Goal: Task Accomplishment & Management: Use online tool/utility

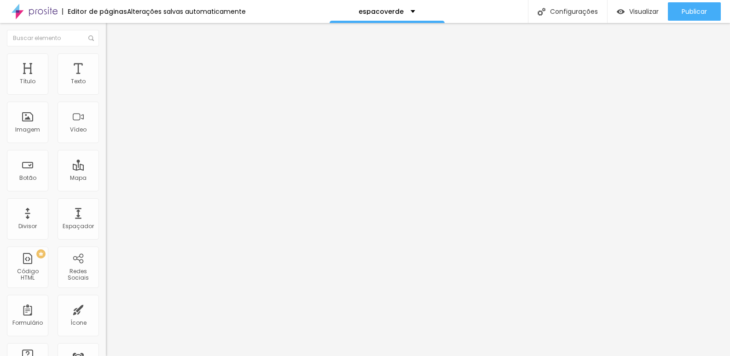
click at [106, 190] on input "[URL][DOMAIN_NAME]" at bounding box center [161, 184] width 110 height 9
paste input "pn3ylhem0y3pe78x"
type input "[URL][DOMAIN_NAME]"
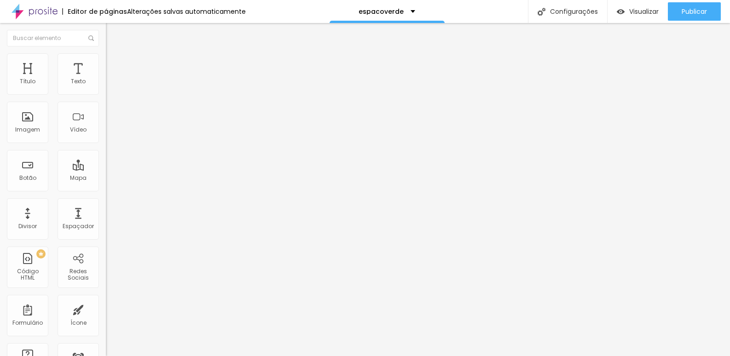
click at [106, 190] on input "[URL][DOMAIN_NAME]" at bounding box center [161, 184] width 110 height 9
paste input "pn3ylhem0y3pe78x"
type input "[URL][DOMAIN_NAME]"
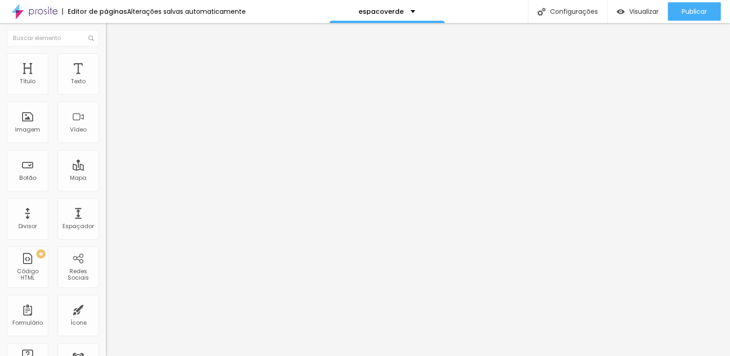
click at [106, 93] on img at bounding box center [109, 96] width 6 height 6
drag, startPoint x: 298, startPoint y: 192, endPoint x: 223, endPoint y: 190, distance: 75.0
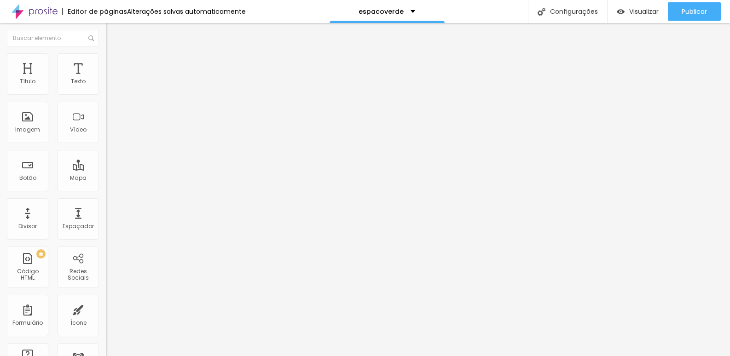
type input "Turma"
drag, startPoint x: 409, startPoint y: 191, endPoint x: 466, endPoint y: 193, distance: 57.1
type input "Digite aqui de seu filho"
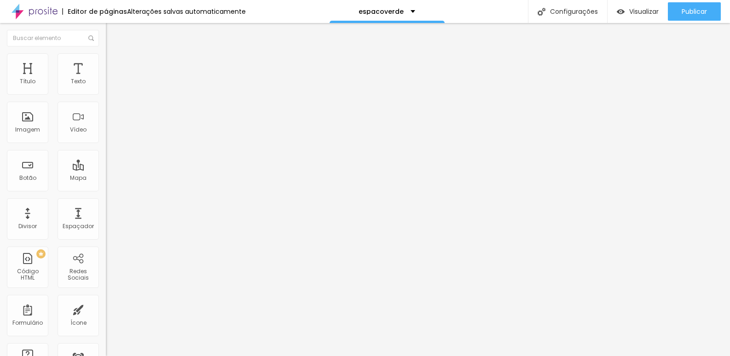
type input "Como conheceu a Premiere Studio / Kids Yearbook?"
click at [106, 93] on img at bounding box center [109, 96] width 6 height 6
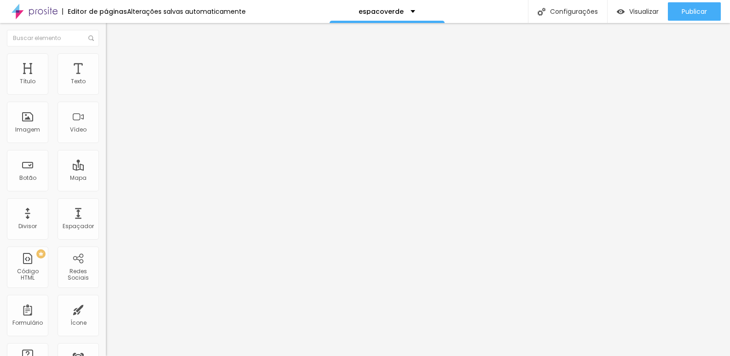
type input "Digite aqui a turma de seu filho"
click at [106, 189] on input "[URL][DOMAIN_NAME]" at bounding box center [161, 184] width 110 height 9
paste input "pn3ylhem0y3pe78x"
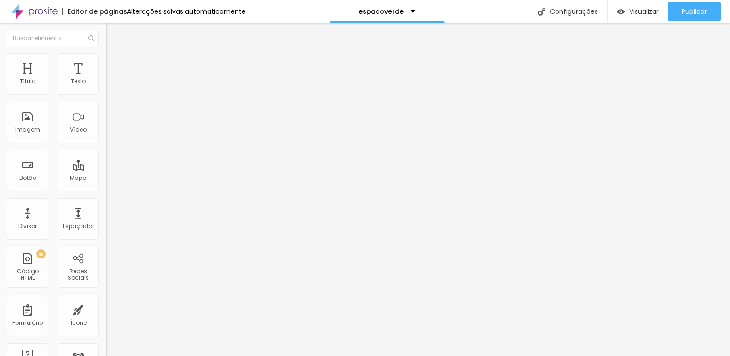
scroll to position [0, 46]
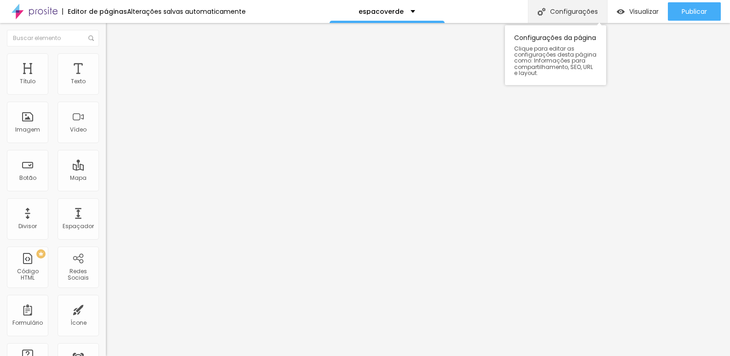
type input "[URL][DOMAIN_NAME]"
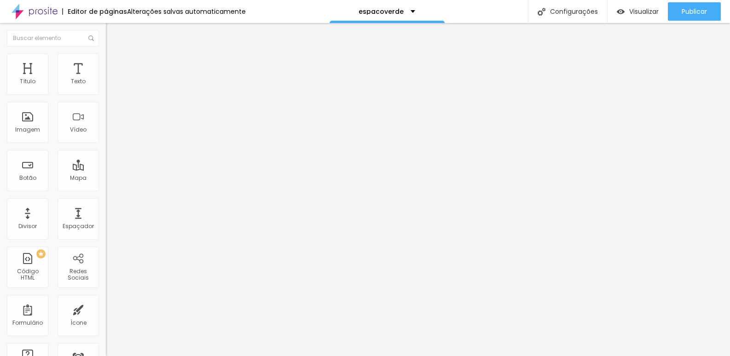
click at [106, 190] on input "[URL][DOMAIN_NAME]" at bounding box center [161, 184] width 110 height 9
paste input "cl4327kavxx4nghm"
paste input "text"
type input "[URL][DOMAIN_NAME]"
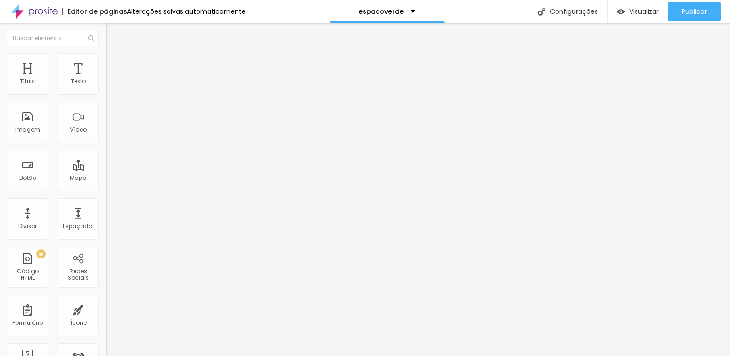
scroll to position [0, 0]
click at [106, 98] on span "Editar perguntas" at bounding box center [132, 94] width 52 height 8
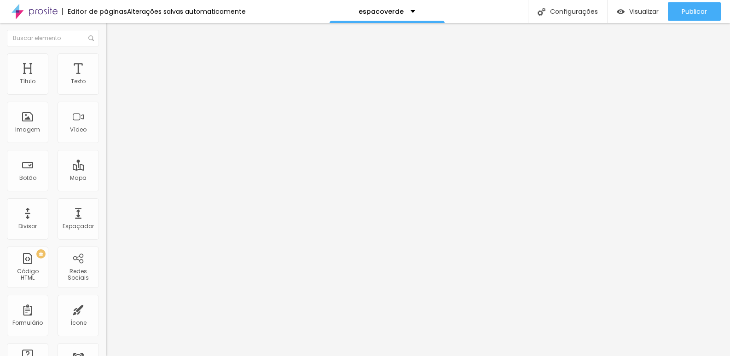
click at [106, 98] on span "Editar perguntas" at bounding box center [132, 94] width 52 height 8
drag, startPoint x: 256, startPoint y: 226, endPoint x: 532, endPoint y: 254, distance: 277.4
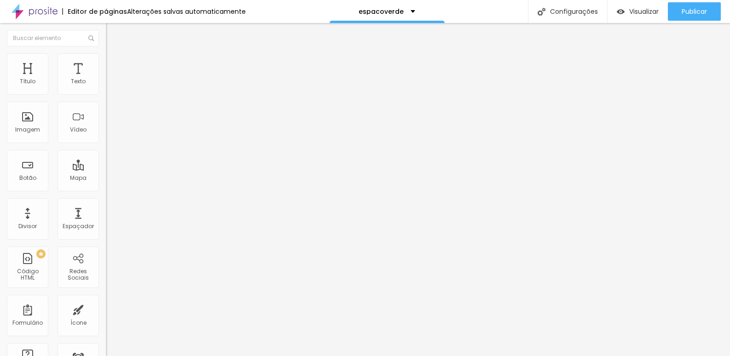
click at [106, 98] on span "Editar perguntas" at bounding box center [132, 94] width 52 height 8
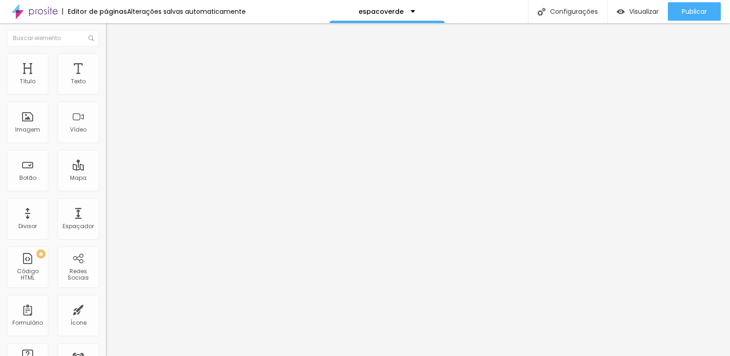
click at [106, 93] on img at bounding box center [109, 96] width 6 height 6
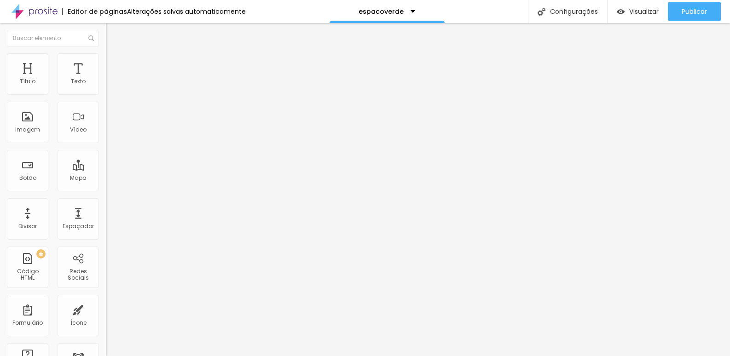
drag, startPoint x: 285, startPoint y: 232, endPoint x: 304, endPoint y: 235, distance: 19.1
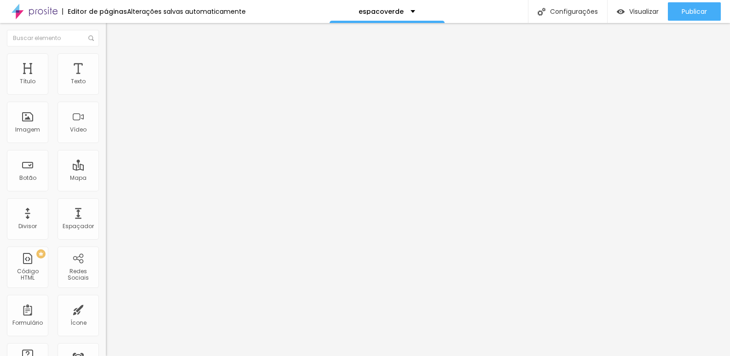
type input "Como conheceu o Kids Yearbook / by Premiere Studio?"
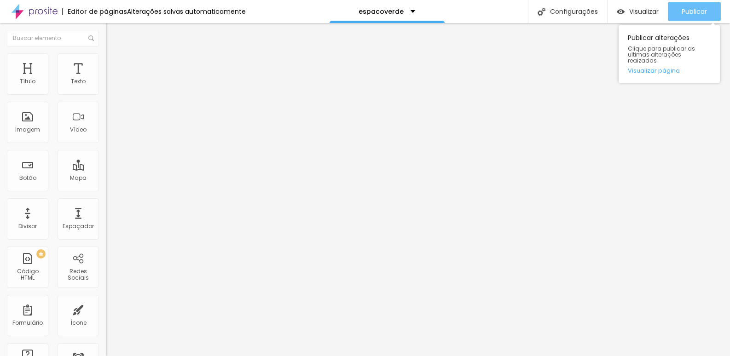
click at [703, 12] on span "Publicar" at bounding box center [693, 11] width 25 height 7
